Goal: Information Seeking & Learning: Check status

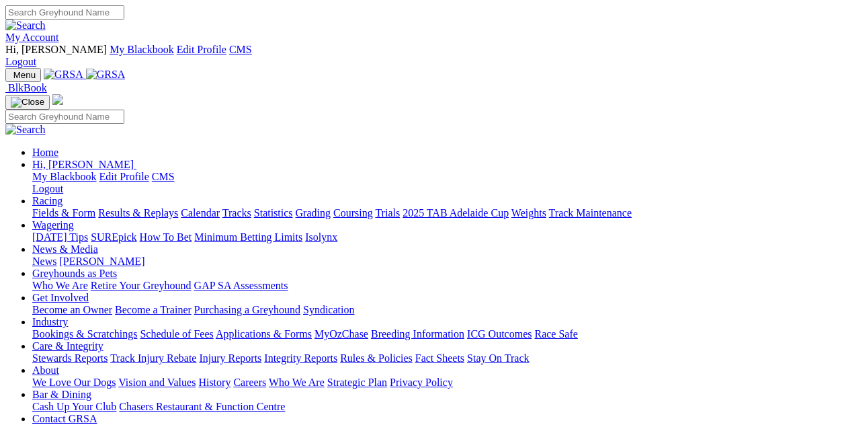
drag, startPoint x: 0, startPoint y: 0, endPoint x: 222, endPoint y: 50, distance: 227.9
click at [62, 195] on link "Racing" at bounding box center [47, 200] width 30 height 11
click at [177, 207] on link "Results & Replays" at bounding box center [138, 212] width 80 height 11
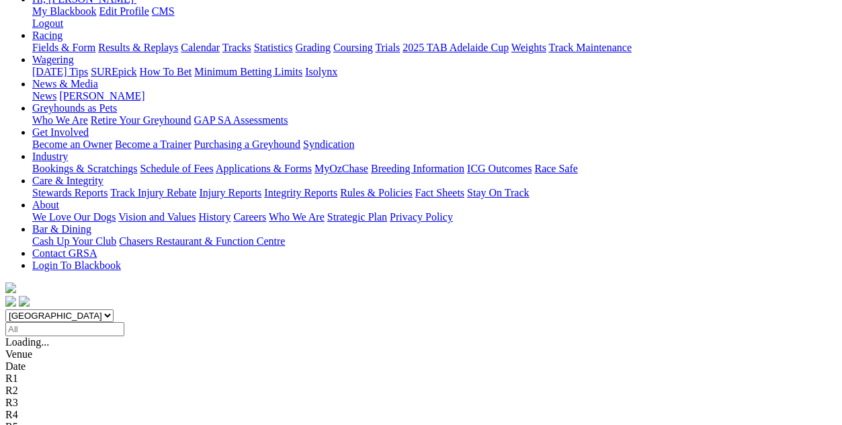
scroll to position [223, 0]
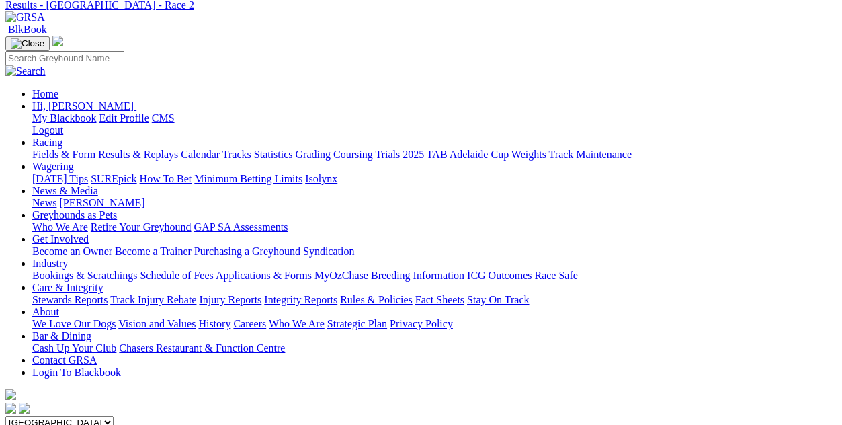
scroll to position [92, 0]
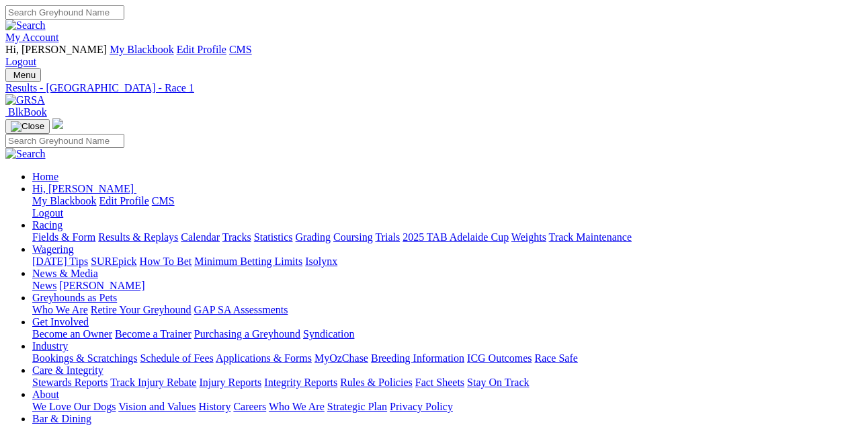
scroll to position [40, 0]
